Goal: Information Seeking & Learning: Learn about a topic

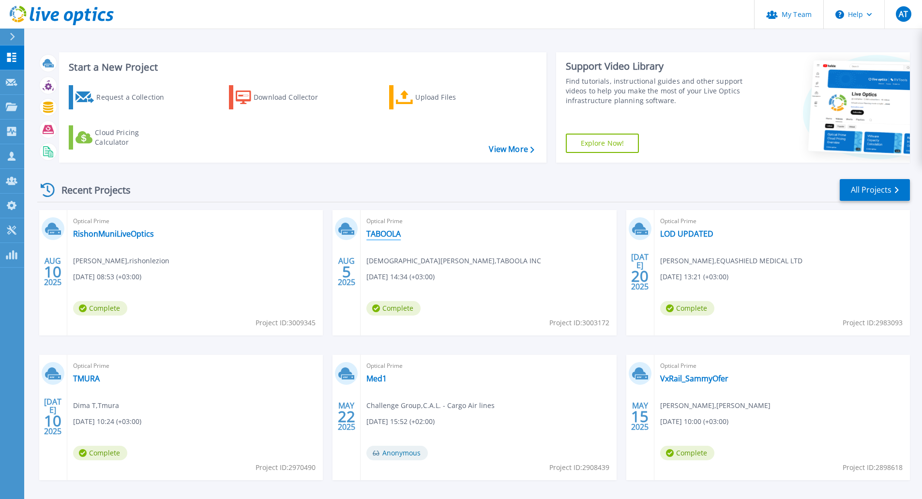
click at [382, 236] on link "TABOOLA" at bounding box center [383, 234] width 34 height 10
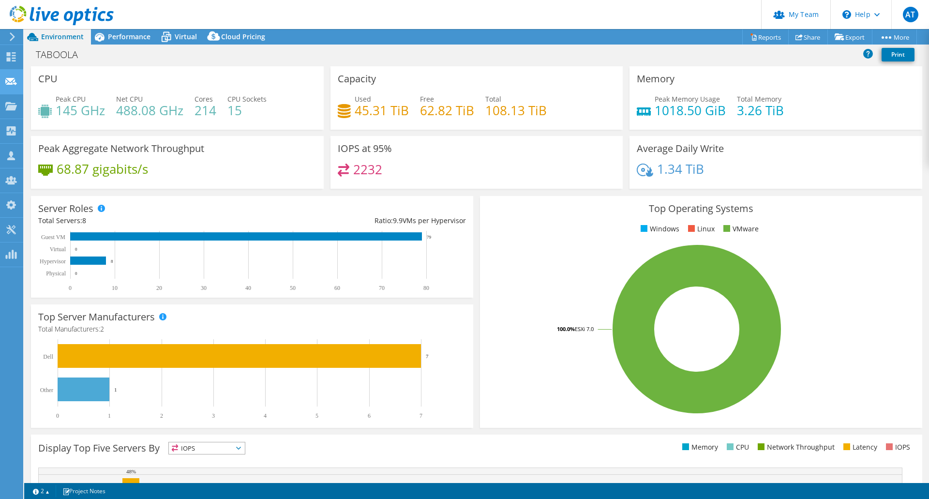
select select "USD"
click at [123, 35] on span "Performance" at bounding box center [129, 36] width 43 height 9
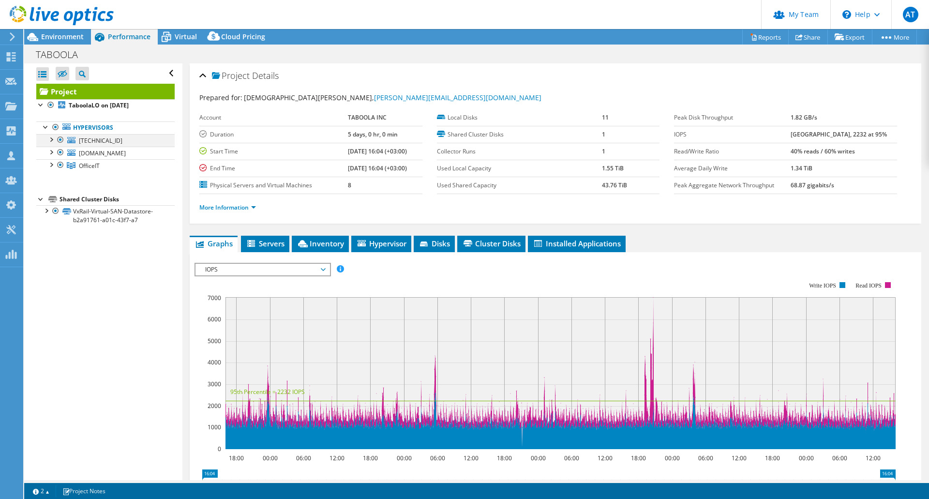
click at [52, 138] on div at bounding box center [51, 139] width 10 height 10
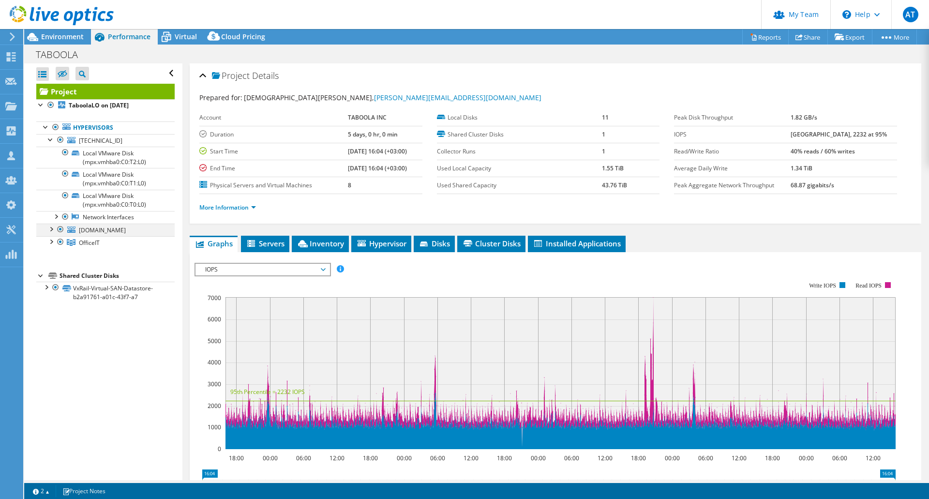
click at [52, 230] on div at bounding box center [51, 228] width 10 height 10
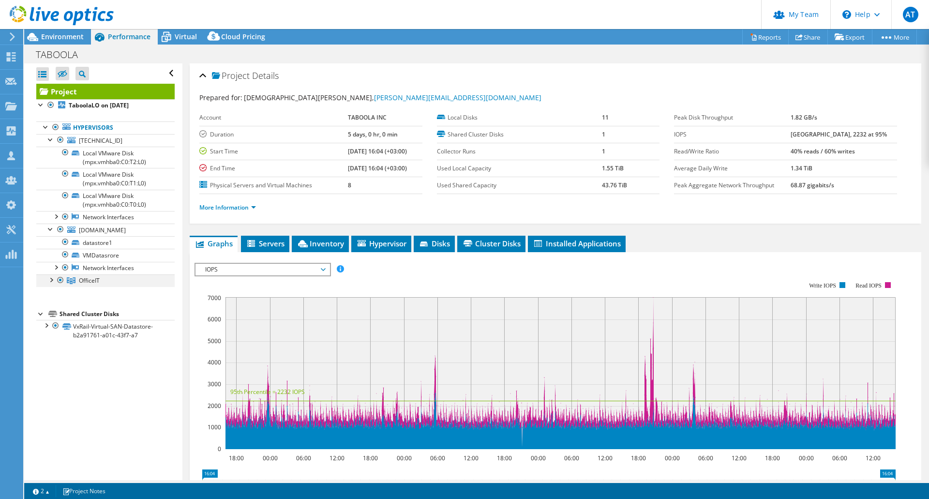
click at [50, 284] on div at bounding box center [51, 279] width 10 height 10
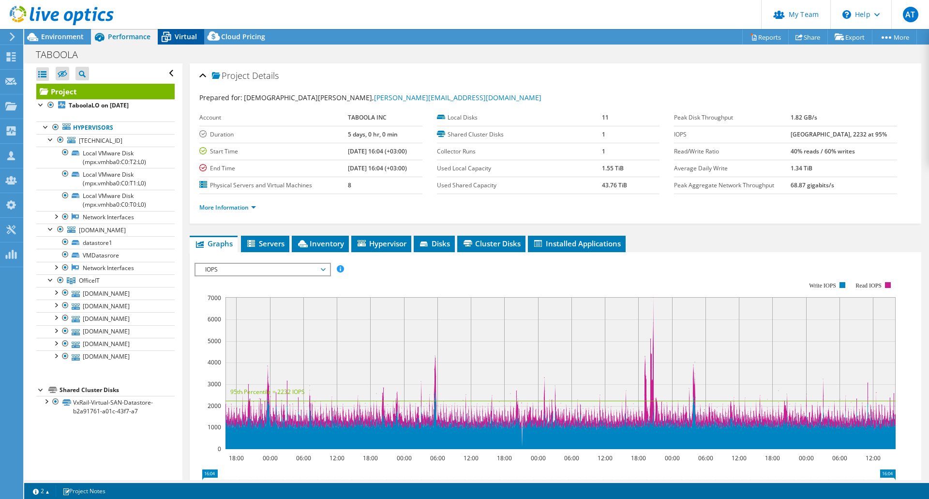
click at [186, 36] on span "Virtual" at bounding box center [186, 36] width 22 height 9
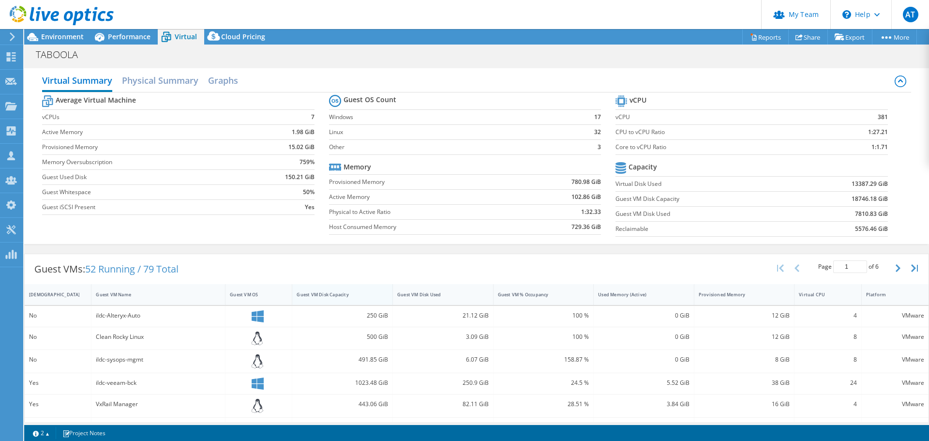
click at [334, 293] on div "Guest VM Disk Capacity" at bounding box center [337, 294] width 80 height 6
click at [345, 294] on div "Guest VM Disk Capacity" at bounding box center [337, 294] width 80 height 6
drag, startPoint x: 883, startPoint y: 182, endPoint x: 848, endPoint y: 179, distance: 35.4
click at [848, 179] on section "vCPU vCPU 381 CPU to vCPU Ratio 1:27.21 Core to vCPU Ratio 1:1.71 Capacity Virt…" at bounding box center [758, 167] width 286 height 149
click at [851, 179] on b "13387.29 GiB" at bounding box center [869, 184] width 36 height 10
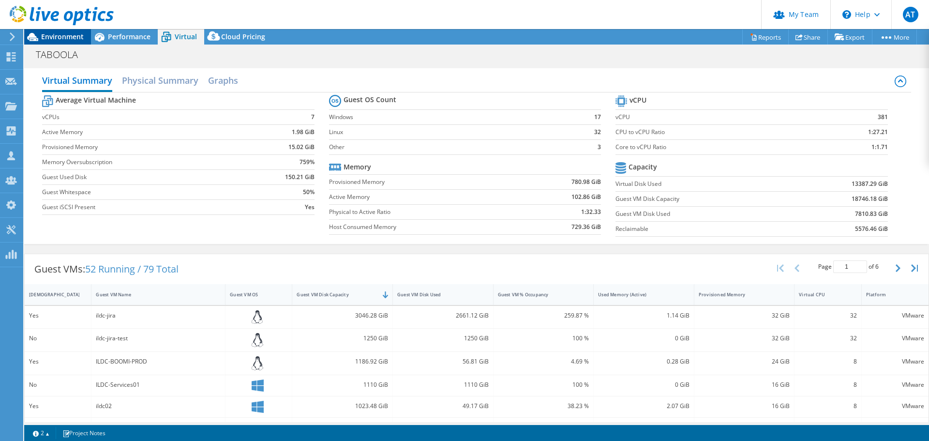
click at [65, 34] on span "Environment" at bounding box center [62, 36] width 43 height 9
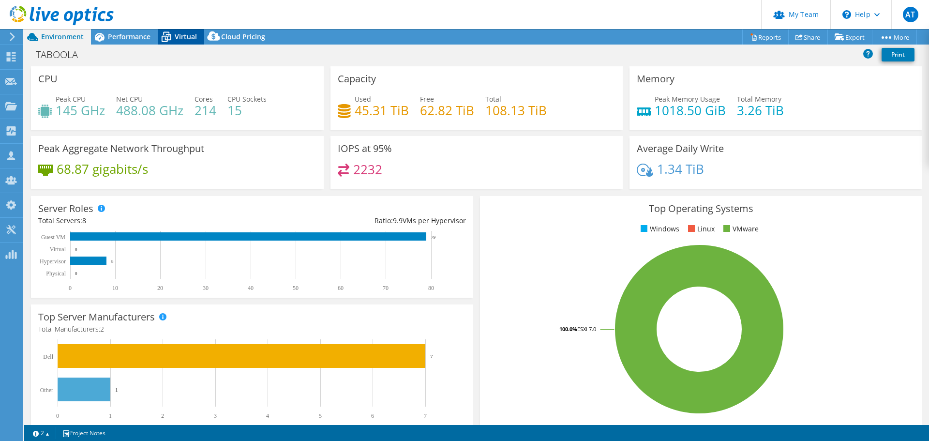
click at [174, 33] on icon at bounding box center [166, 37] width 17 height 17
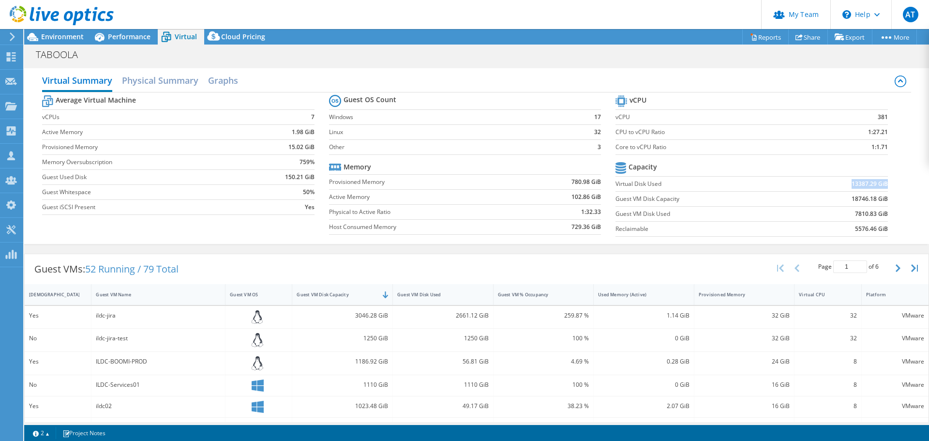
drag, startPoint x: 845, startPoint y: 182, endPoint x: 880, endPoint y: 180, distance: 34.9
click at [880, 180] on b "13387.29 GiB" at bounding box center [869, 184] width 36 height 10
click at [56, 33] on span "Environment" at bounding box center [62, 36] width 43 height 9
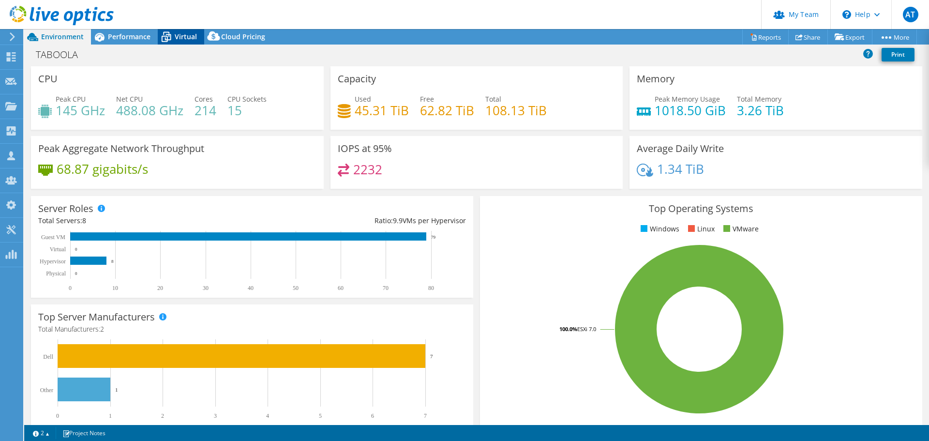
click at [184, 34] on span "Virtual" at bounding box center [186, 36] width 22 height 9
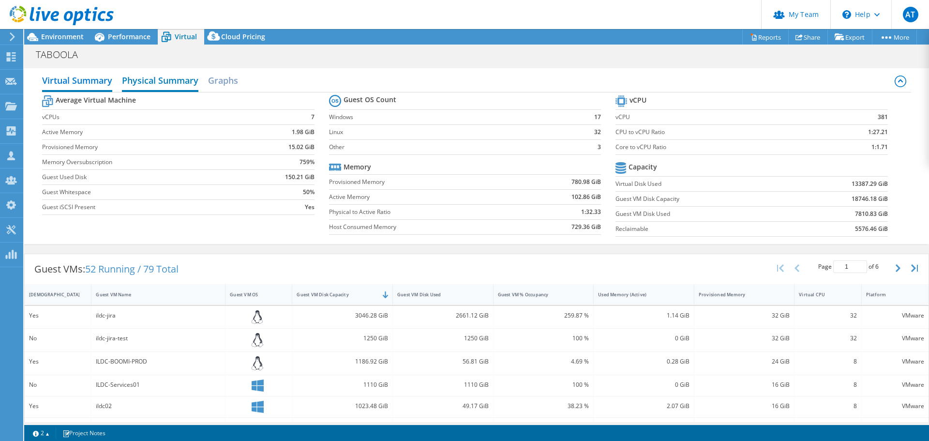
click at [159, 83] on h2 "Physical Summary" at bounding box center [160, 81] width 76 height 21
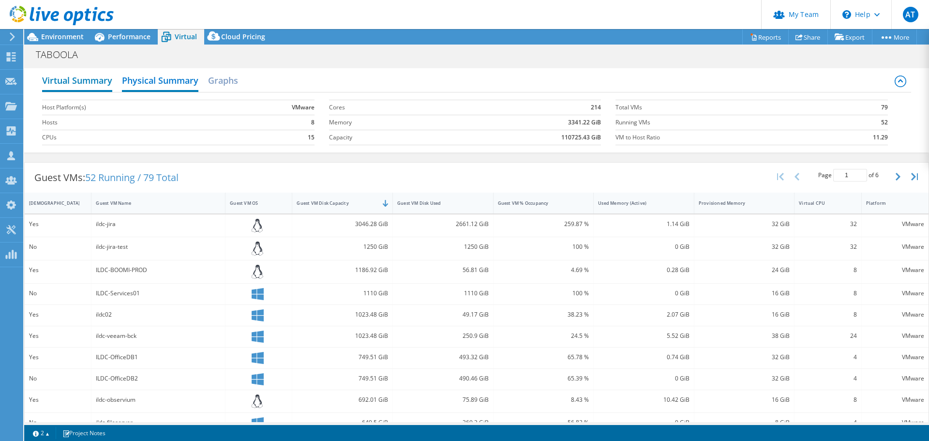
click at [81, 83] on h2 "Virtual Summary" at bounding box center [77, 81] width 70 height 21
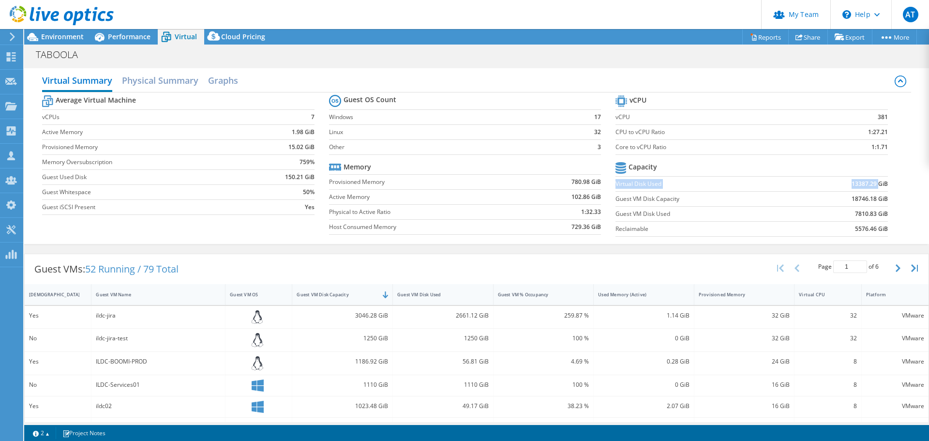
drag, startPoint x: 611, startPoint y: 186, endPoint x: 860, endPoint y: 179, distance: 248.7
click at [870, 179] on tr "Virtual Disk Used 13387.29 GiB" at bounding box center [751, 183] width 272 height 15
click at [660, 179] on label "Virtual Disk Used" at bounding box center [704, 184] width 178 height 10
click at [118, 35] on span "Performance" at bounding box center [129, 36] width 43 height 9
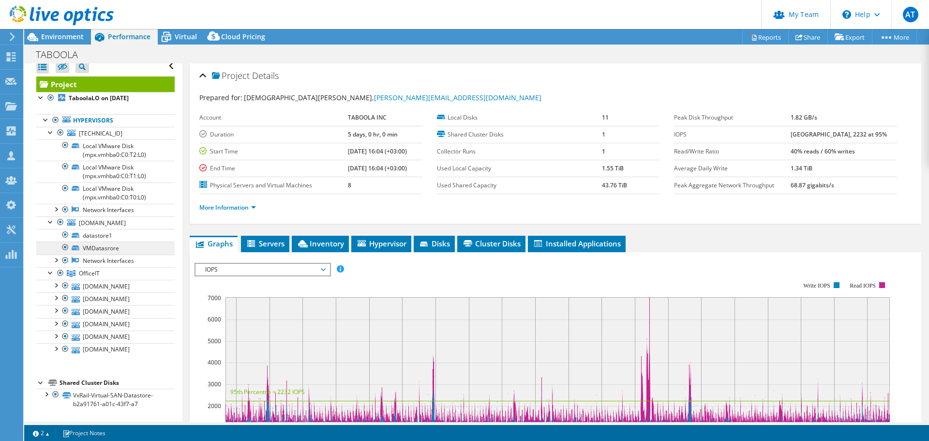
scroll to position [68, 0]
click at [45, 396] on div at bounding box center [46, 393] width 10 height 10
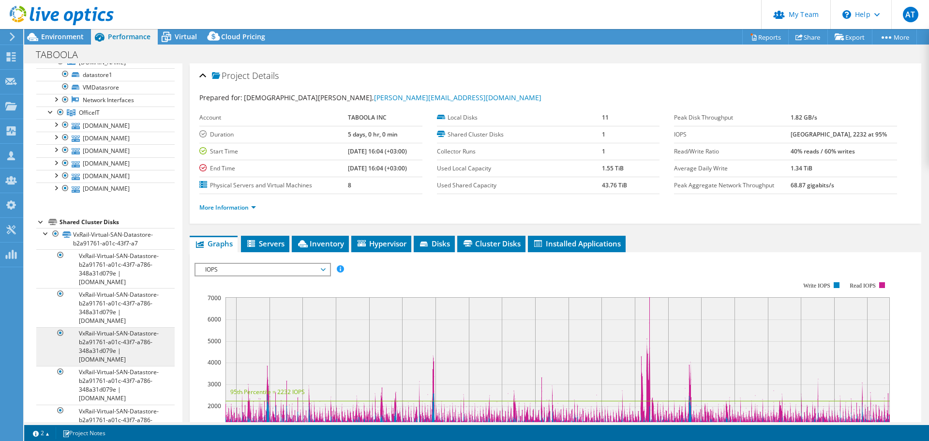
scroll to position [159, 0]
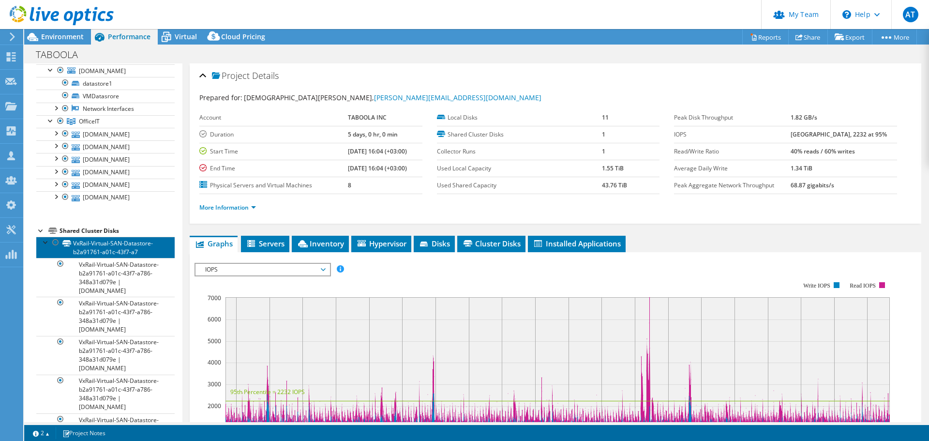
click at [110, 258] on link "VxRail-Virtual-SAN-Datastore-b2a91761-a01c-43f7-a7" at bounding box center [105, 247] width 138 height 21
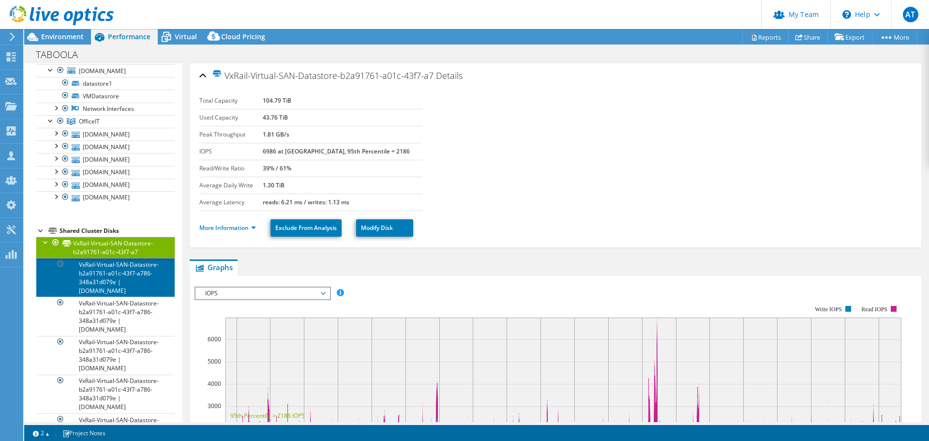
click at [111, 297] on link "VxRail-Virtual-SAN-Datastore-b2a91761-a01c-43f7-a786-348a31d079e | [DOMAIN_NAME]" at bounding box center [105, 277] width 138 height 39
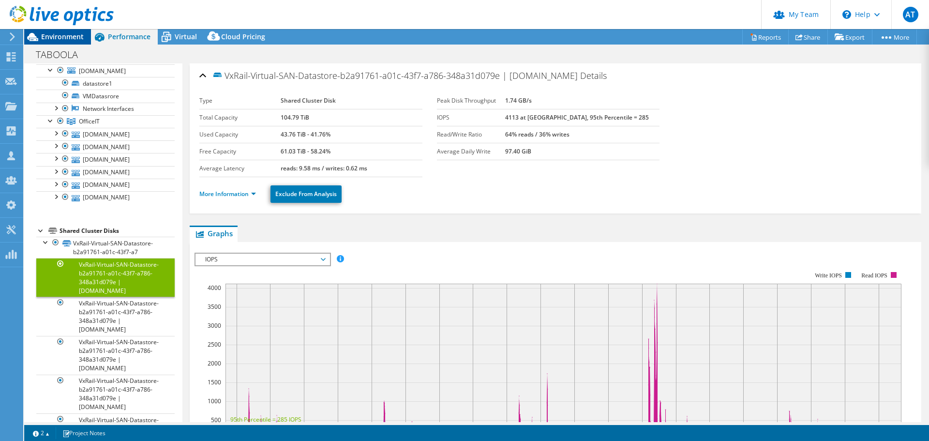
click at [60, 37] on span "Environment" at bounding box center [62, 36] width 43 height 9
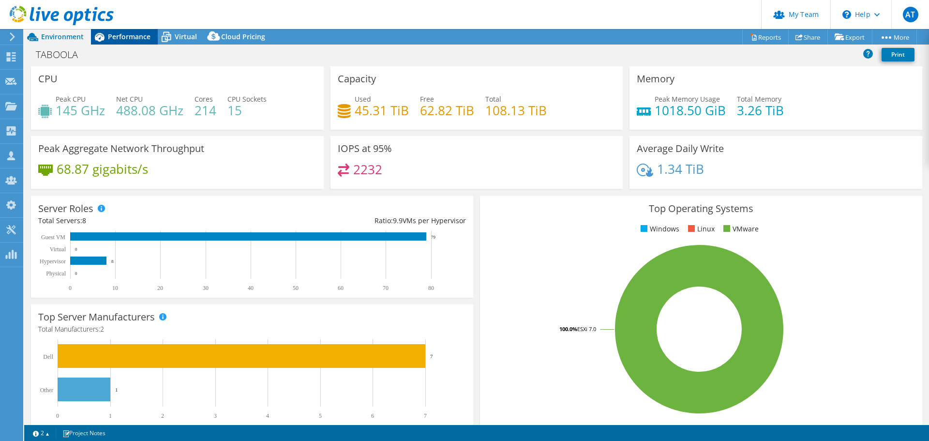
click at [136, 35] on span "Performance" at bounding box center [129, 36] width 43 height 9
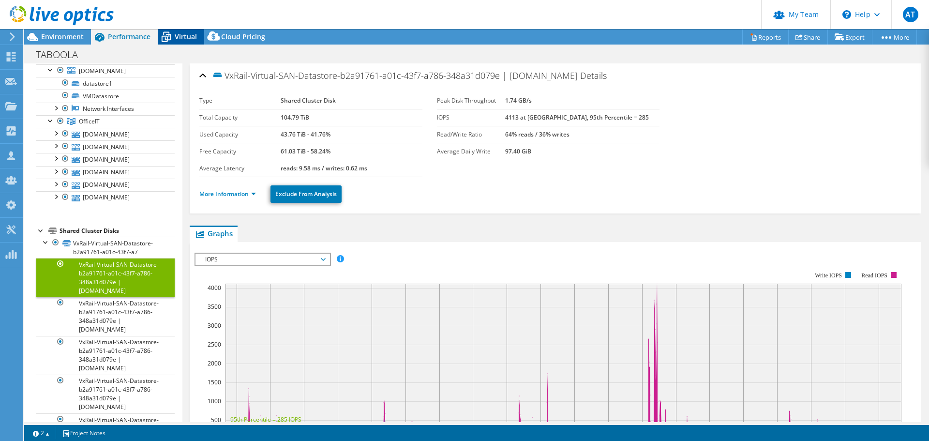
click at [180, 36] on span "Virtual" at bounding box center [186, 36] width 22 height 9
